Goal: Find specific page/section: Find specific page/section

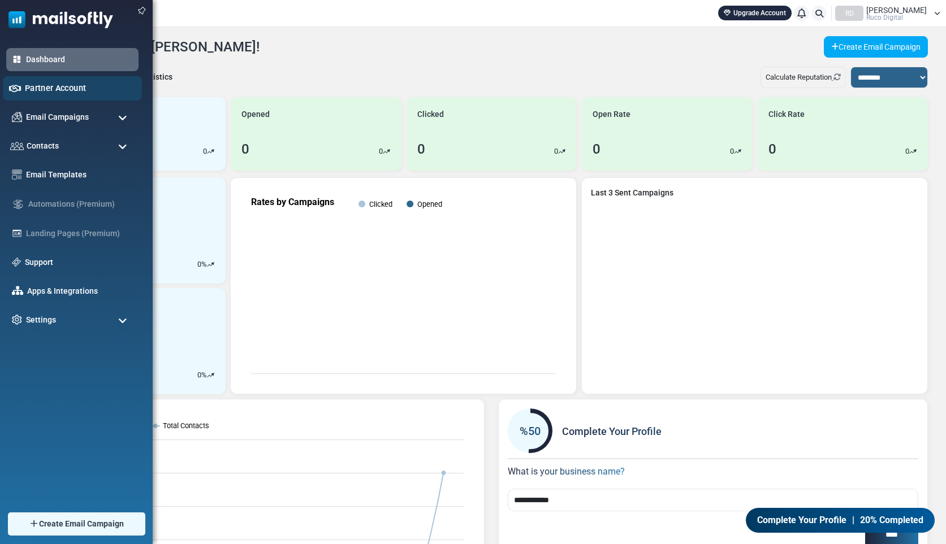
click at [40, 87] on link "Partner Account" at bounding box center [80, 88] width 111 height 12
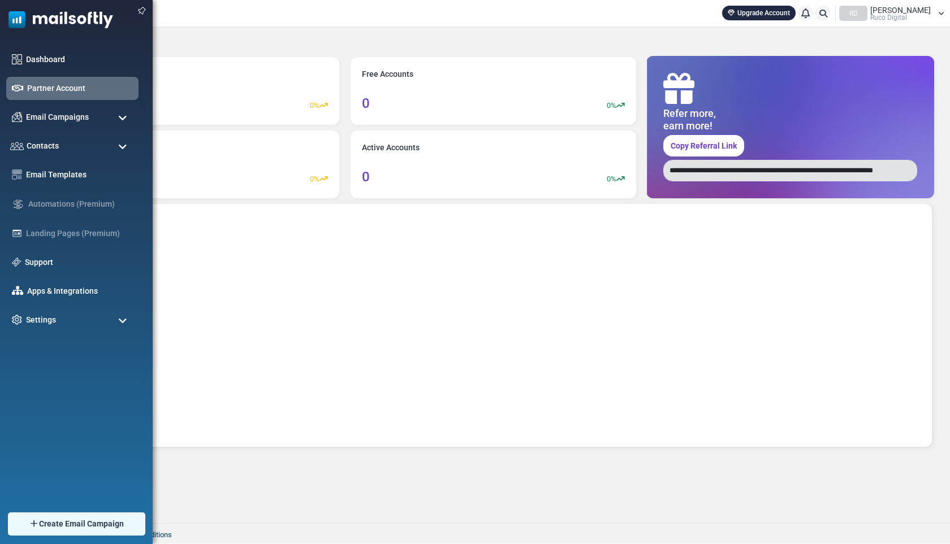
click at [45, 16] on img at bounding box center [56, 17] width 113 height 34
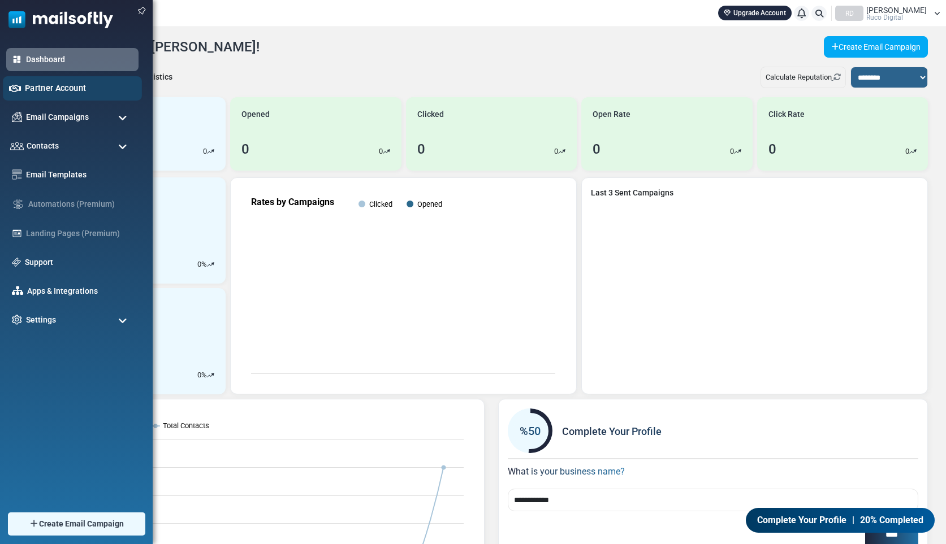
click at [28, 88] on link "Partner Account" at bounding box center [80, 88] width 111 height 12
